Goal: Go to known website: Access a specific website the user already knows

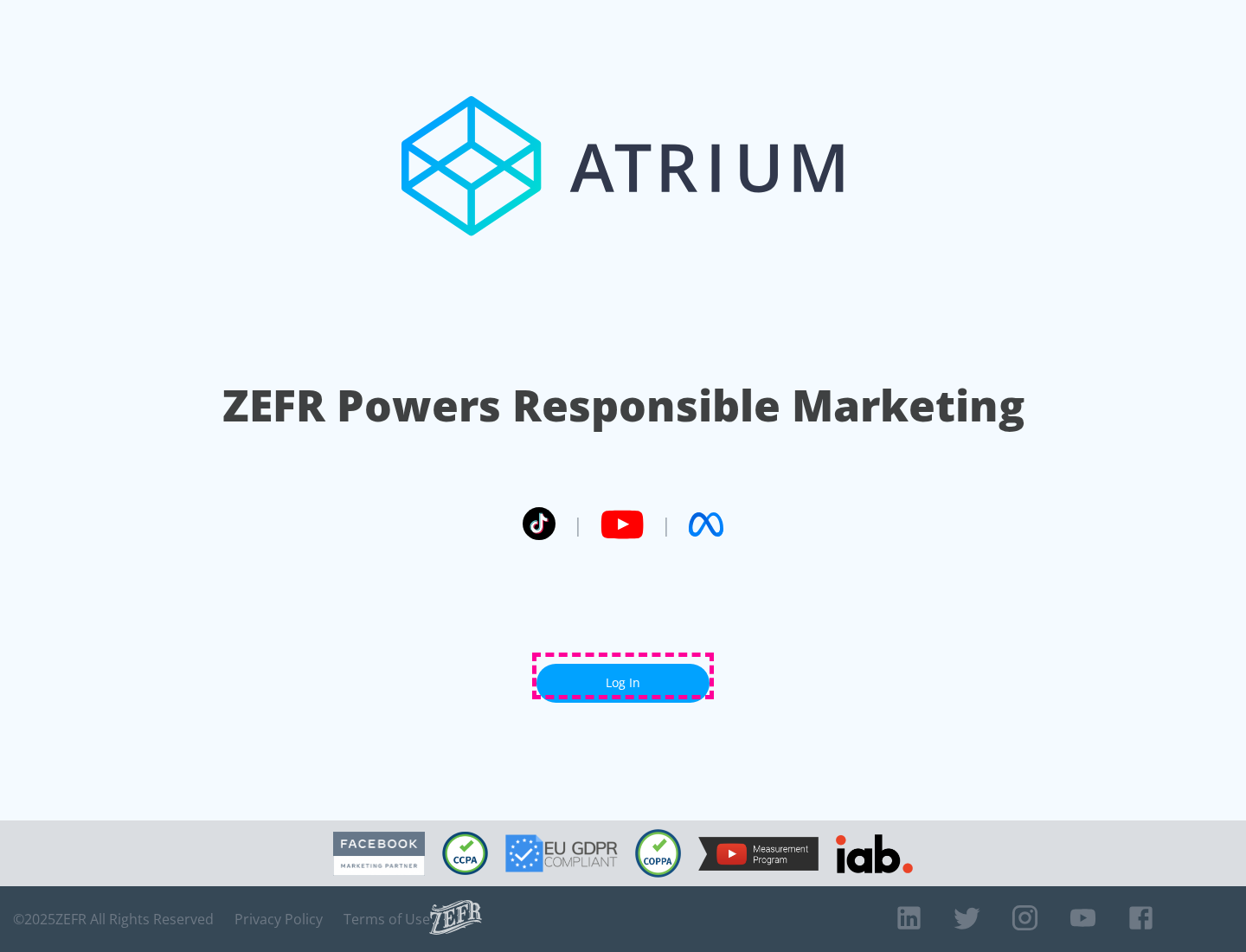
click at [623, 676] on link "Log In" at bounding box center [623, 684] width 173 height 39
